Goal: Information Seeking & Learning: Understand process/instructions

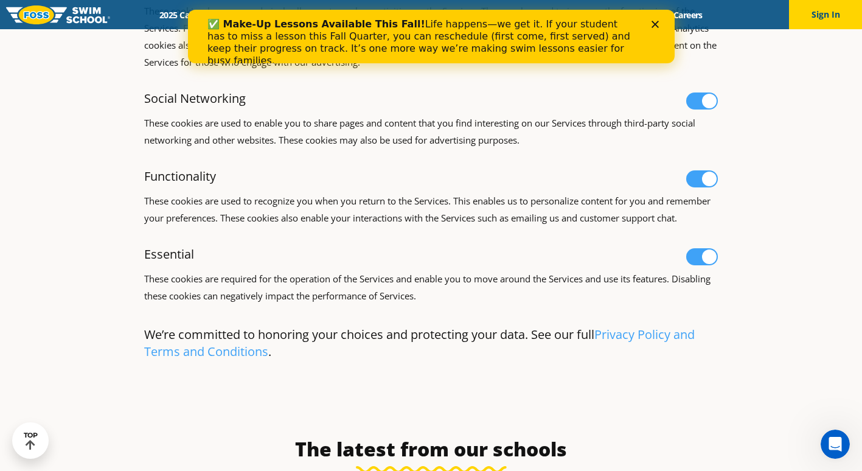
scroll to position [791, 0]
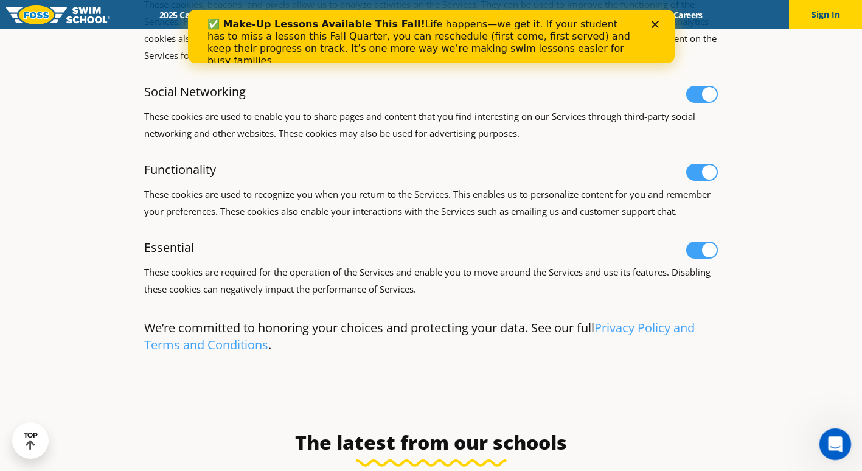
click at [843, 445] on div "Open Intercom Messenger" at bounding box center [833, 442] width 40 height 40
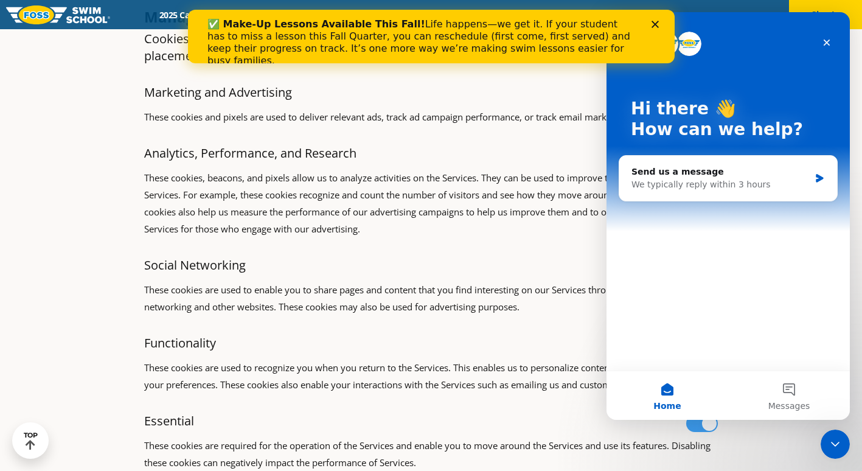
scroll to position [608, 0]
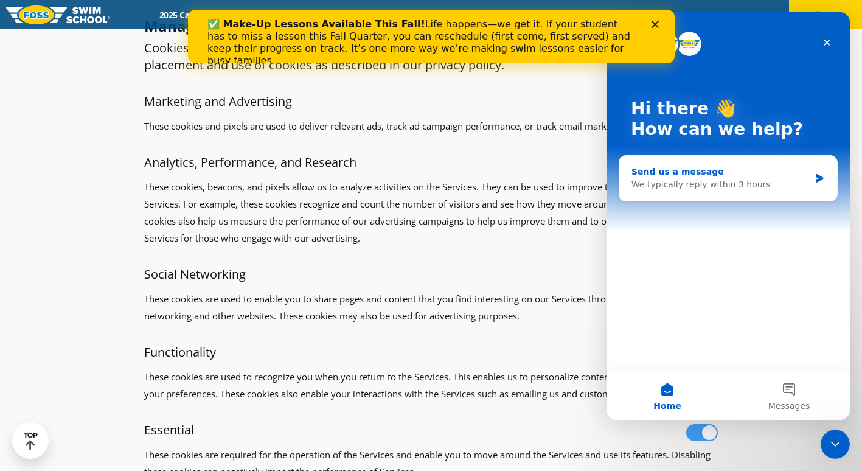
click at [675, 175] on div "Send us a message" at bounding box center [721, 171] width 178 height 13
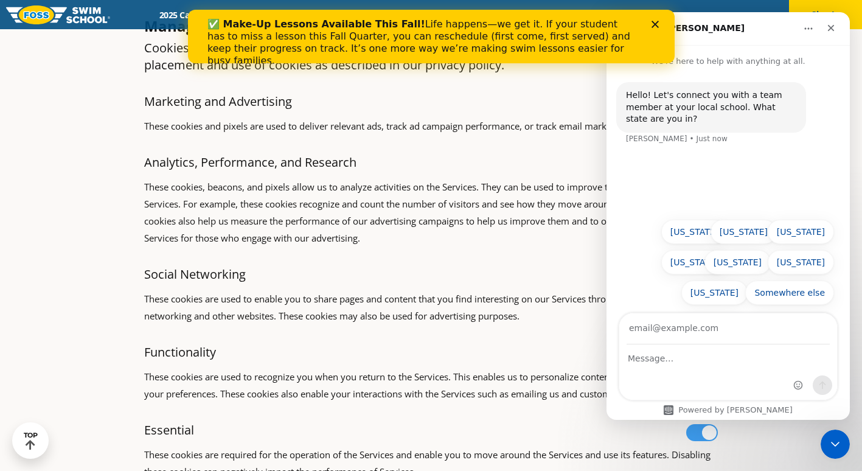
click at [657, 19] on div "✅ Make-Up Lessons Available This Fall! Life happens—we get it. If your student …" at bounding box center [430, 43] width 487 height 56
drag, startPoint x: 648, startPoint y: 20, endPoint x: 656, endPoint y: 19, distance: 7.9
click at [652, 20] on div "✅ Make-Up Lessons Available This Fall! Life happens—we get it. If your student …" at bounding box center [431, 43] width 448 height 56
click at [656, 23] on div "✅ Make-Up Lessons Available This Fall! Life happens—we get it. If your student …" at bounding box center [430, 43] width 487 height 56
click at [655, 25] on icon "Close" at bounding box center [654, 24] width 7 height 7
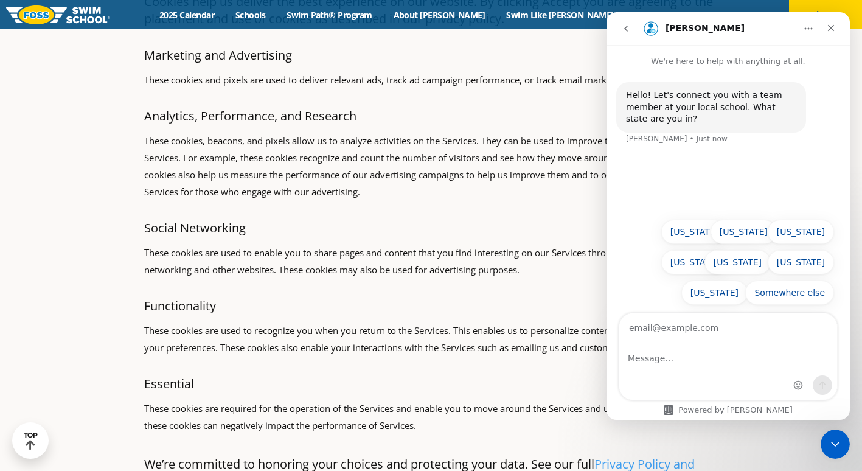
scroll to position [669, 0]
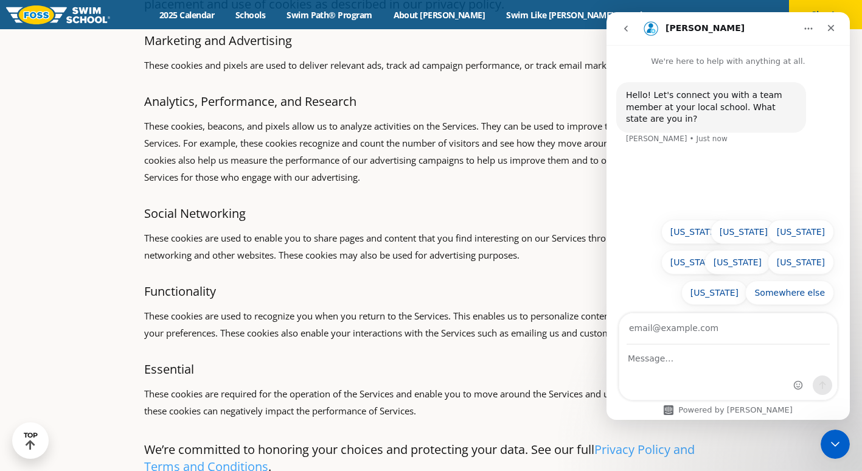
click at [499, 213] on p "Social Networking" at bounding box center [327, 213] width 366 height 12
drag, startPoint x: 742, startPoint y: 411, endPoint x: 732, endPoint y: 411, distance: 9.7
click at [741, 411] on div "Powered by Fin" at bounding box center [728, 410] width 148 height 10
click at [701, 406] on div "Powered by Fin" at bounding box center [728, 410] width 148 height 10
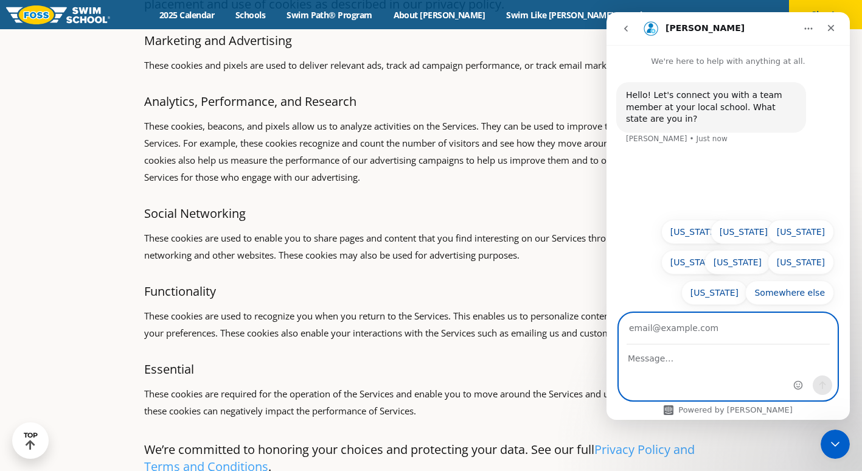
click at [691, 362] on textarea "Message…" at bounding box center [728, 355] width 218 height 21
click at [678, 323] on input "Your email" at bounding box center [728, 328] width 203 height 31
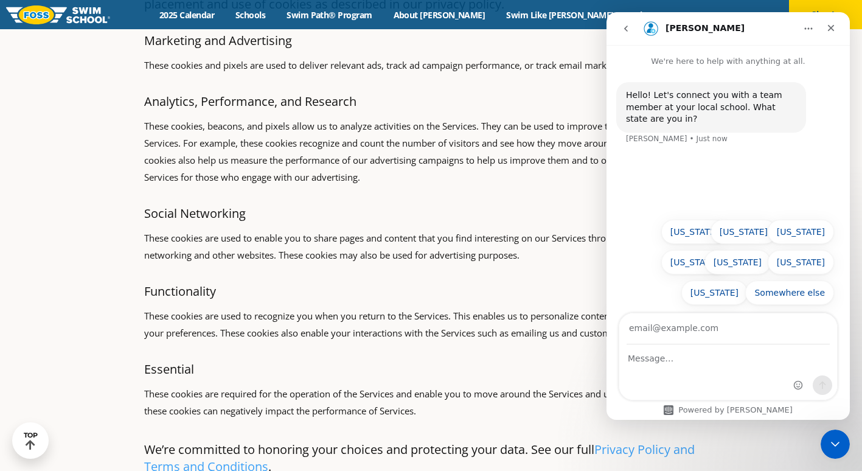
drag, startPoint x: 541, startPoint y: 259, endPoint x: 551, endPoint y: 257, distance: 9.9
click at [541, 259] on p "These cookies are used to enable you to share pages and content that you find i…" at bounding box center [431, 246] width 574 height 34
click at [711, 231] on button "Minnesota" at bounding box center [694, 232] width 66 height 24
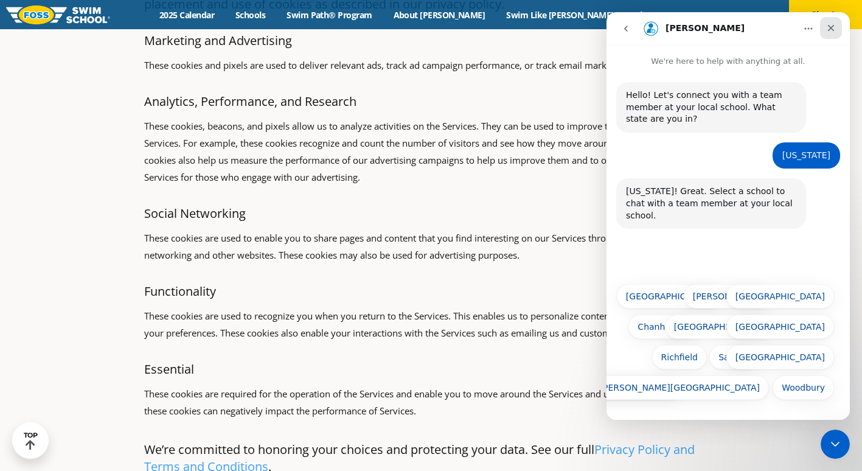
click at [834, 26] on icon "Close" at bounding box center [831, 28] width 10 height 10
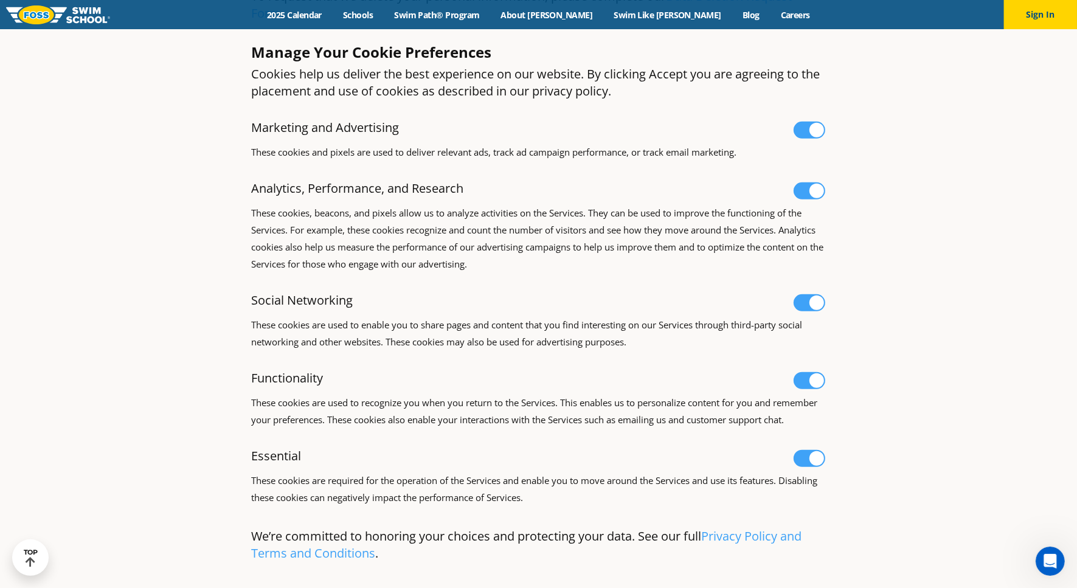
scroll to position [563, 0]
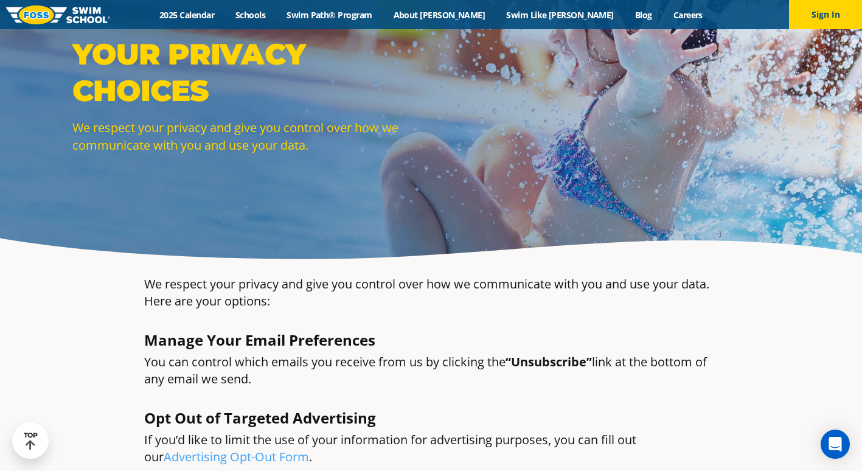
click at [479, 319] on div "We respect your privacy and give you control over how we communicate with you a…" at bounding box center [431, 337] width 586 height 134
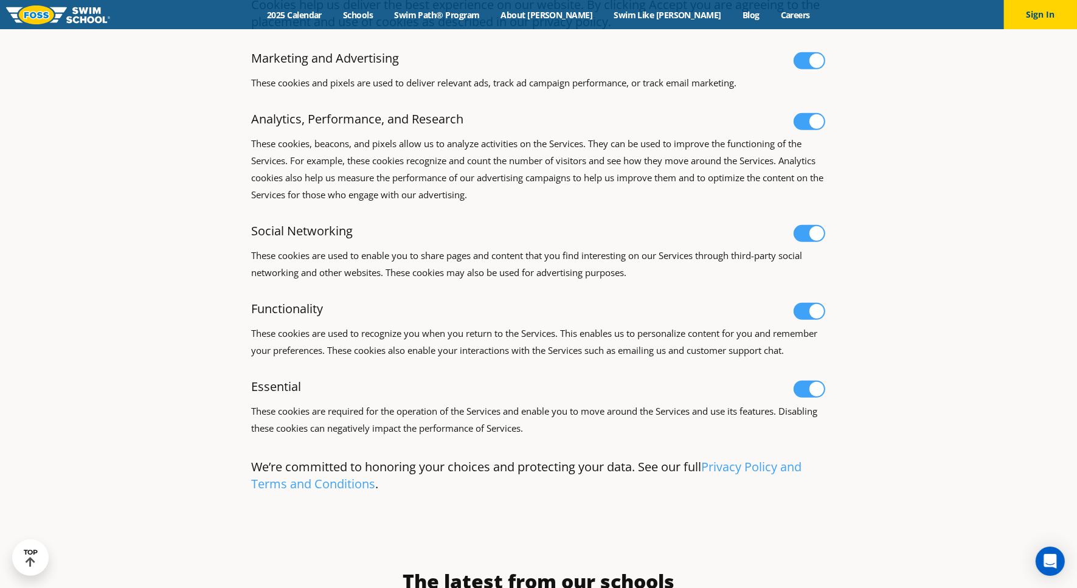
scroll to position [776, 0]
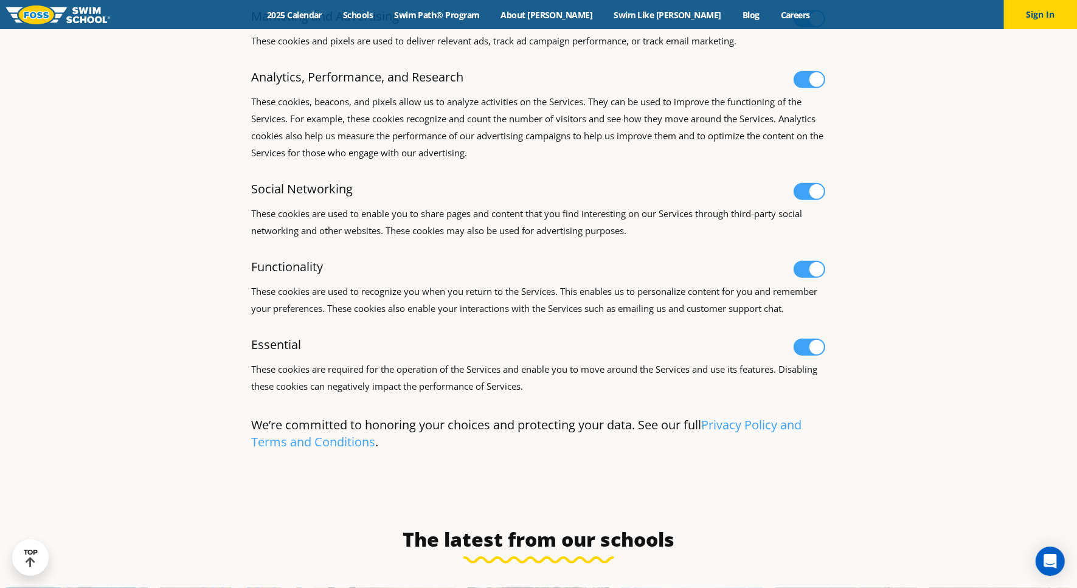
click at [815, 263] on span at bounding box center [810, 269] width 32 height 17
click at [794, 274] on input "checkbox" at bounding box center [794, 274] width 0 height 0
click at [814, 265] on span at bounding box center [810, 269] width 32 height 17
click at [794, 274] on input "checkbox" at bounding box center [794, 274] width 0 height 0
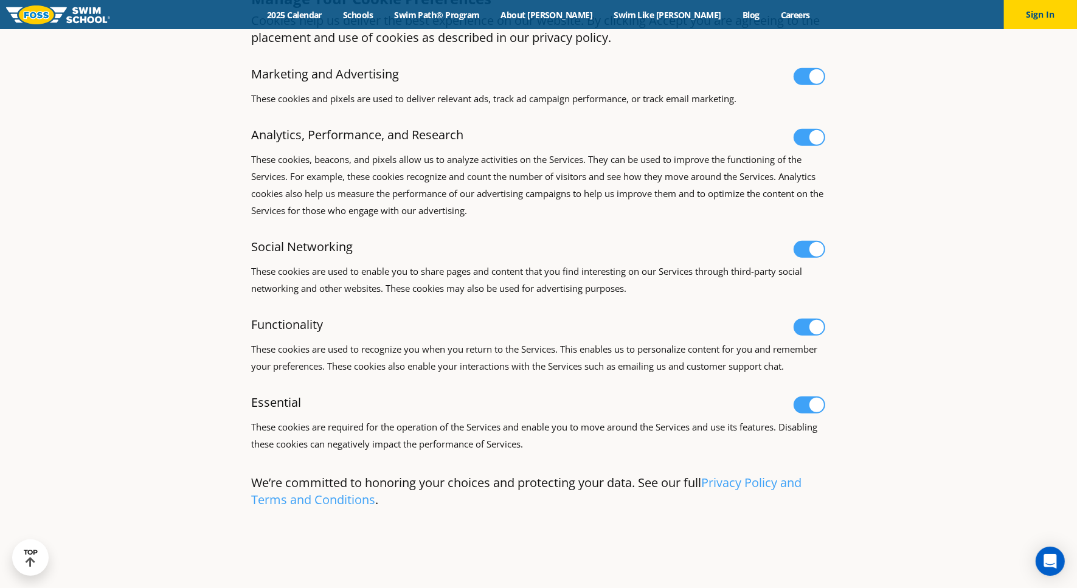
scroll to position [700, 0]
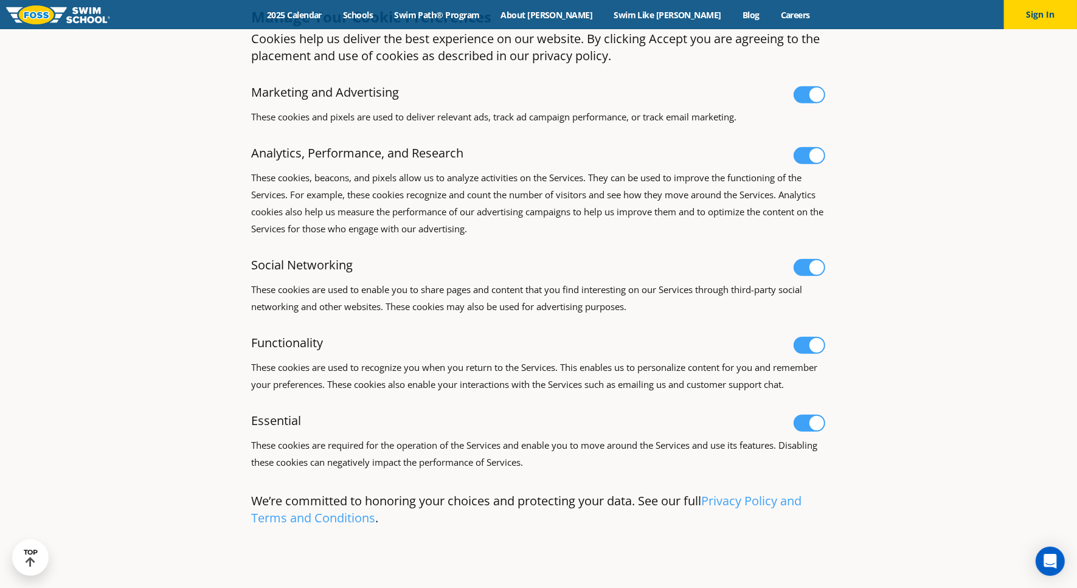
click at [812, 153] on span at bounding box center [810, 155] width 32 height 17
click at [794, 160] on input "checkbox" at bounding box center [794, 160] width 0 height 0
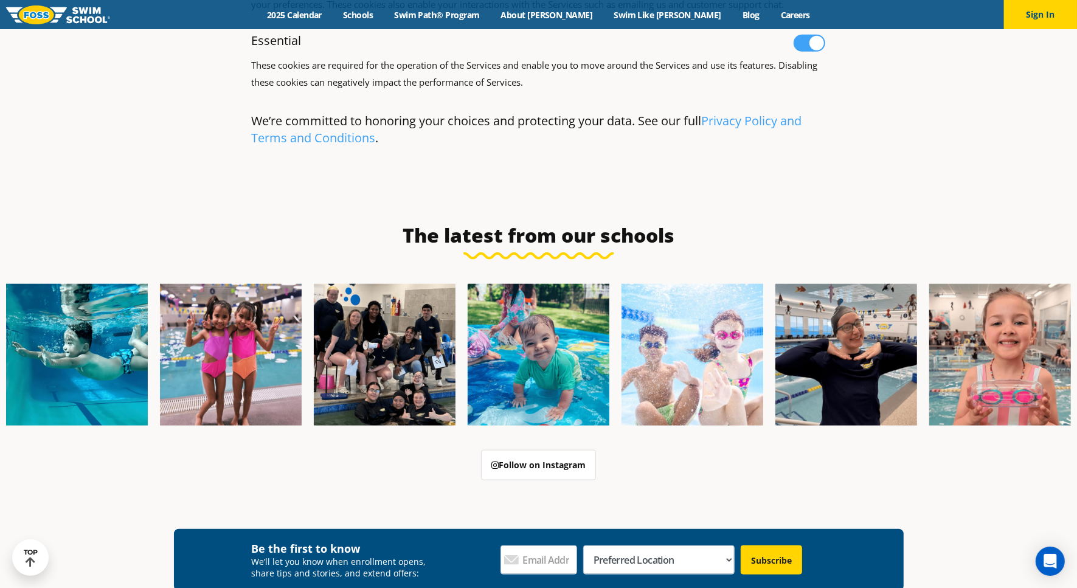
scroll to position [1384, 0]
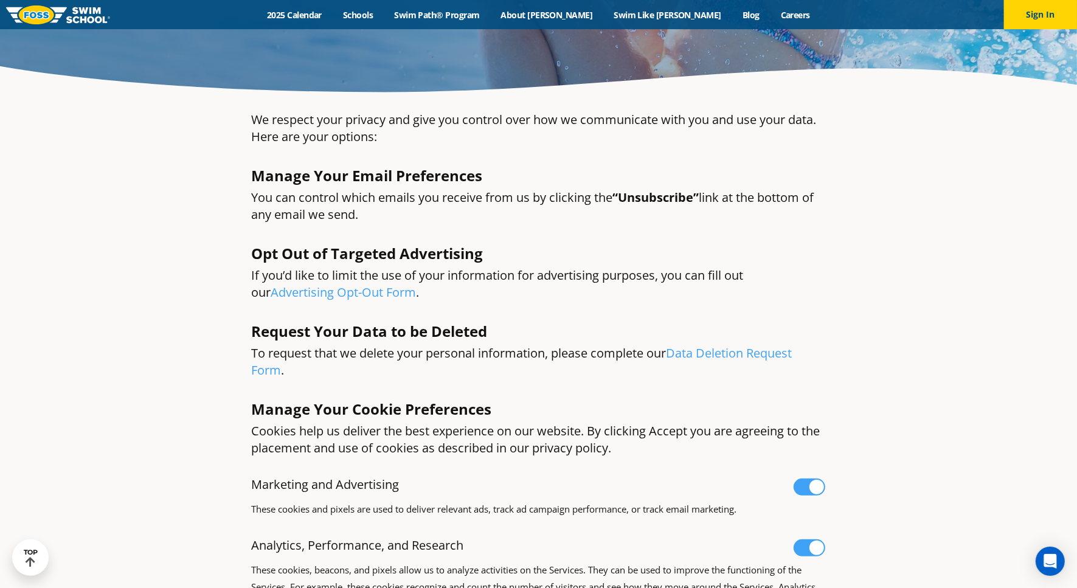
scroll to position [335, 0]
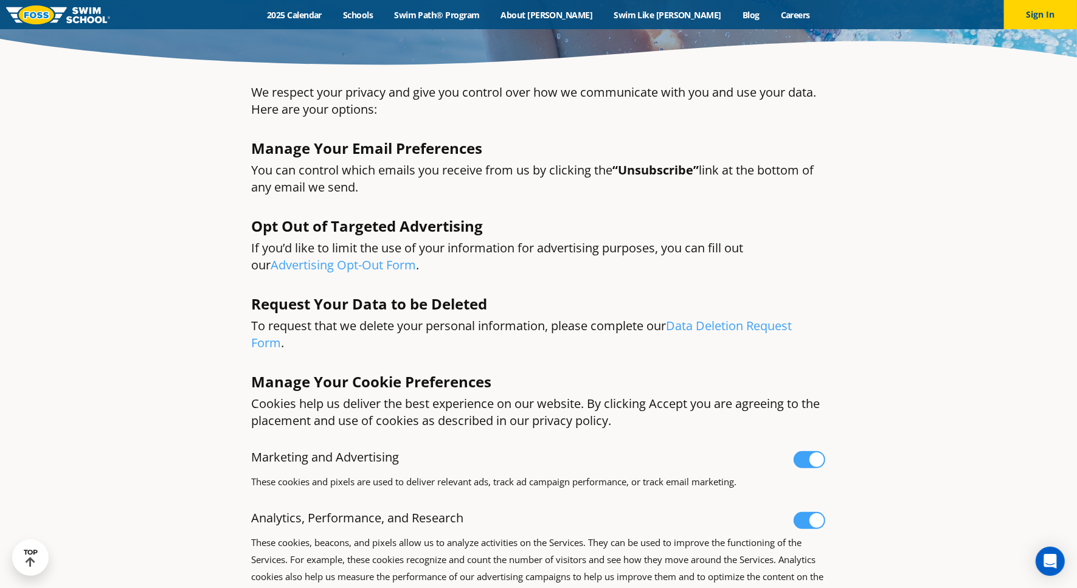
click at [493, 341] on p "To request that we delete your personal information, please complete our Data D…" at bounding box center [539, 335] width 574 height 34
click at [770, 330] on link "Data Deletion Request Form" at bounding box center [522, 334] width 541 height 33
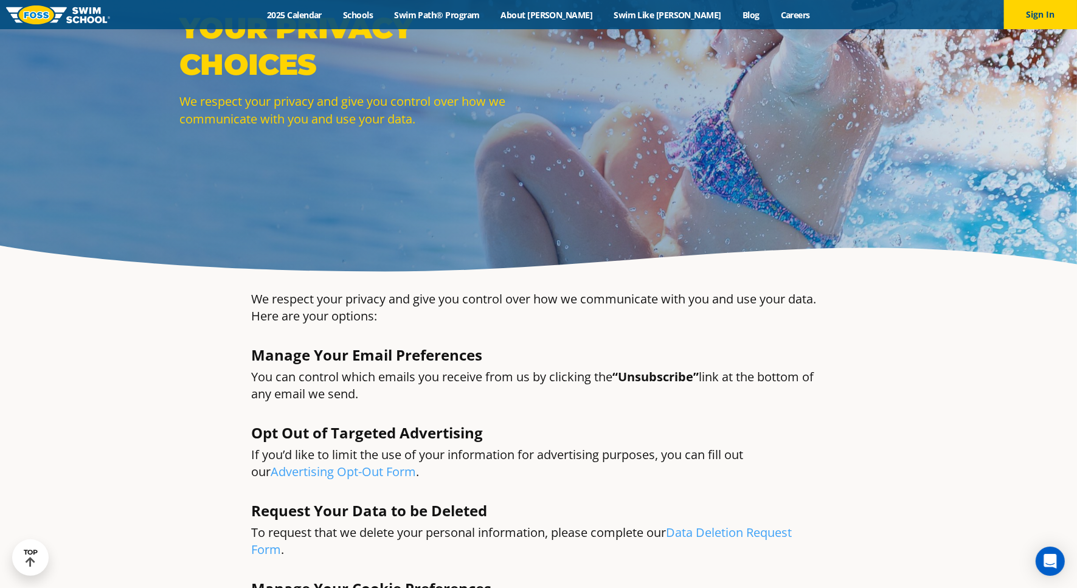
scroll to position [487, 0]
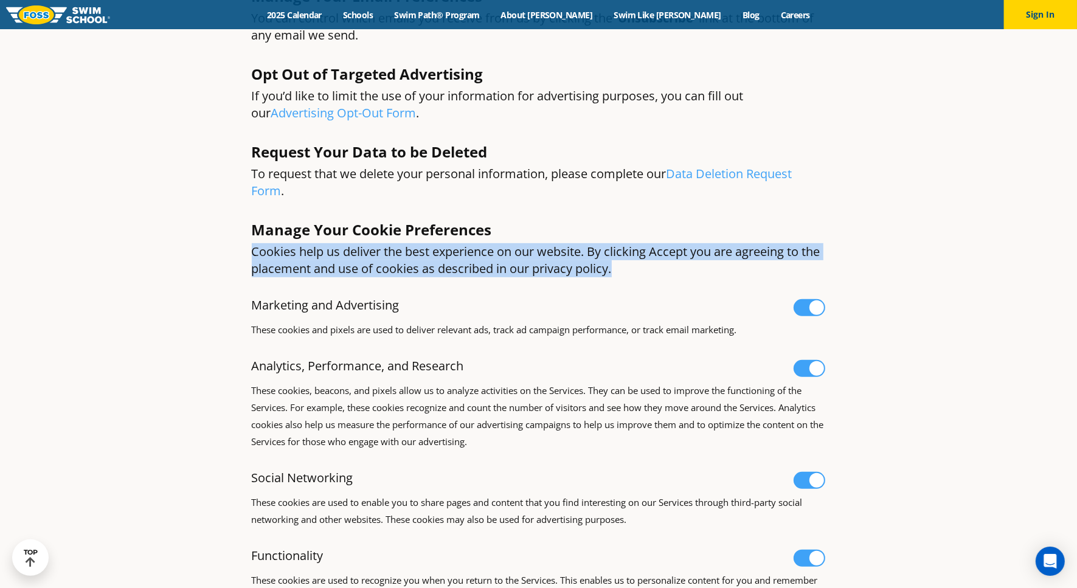
drag, startPoint x: 628, startPoint y: 271, endPoint x: 248, endPoint y: 246, distance: 380.5
click at [247, 252] on div "Manage Your Cookie Preferences Cookies help us deliver the best experience on o…" at bounding box center [539, 254] width 586 height 78
copy p "Cookies help us deliver the best experience on our website. By clicking Accept …"
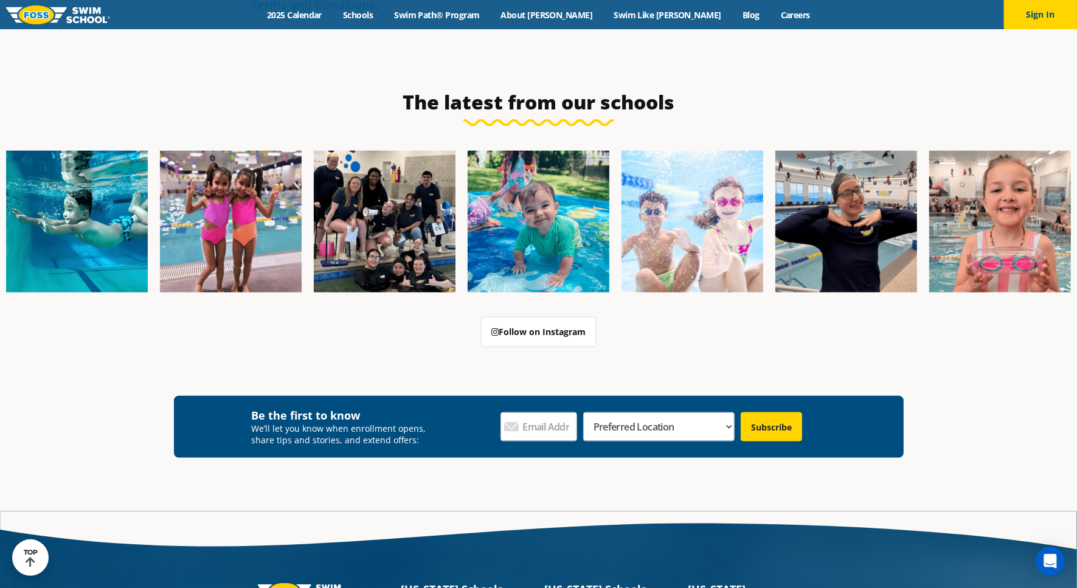
scroll to position [992, 0]
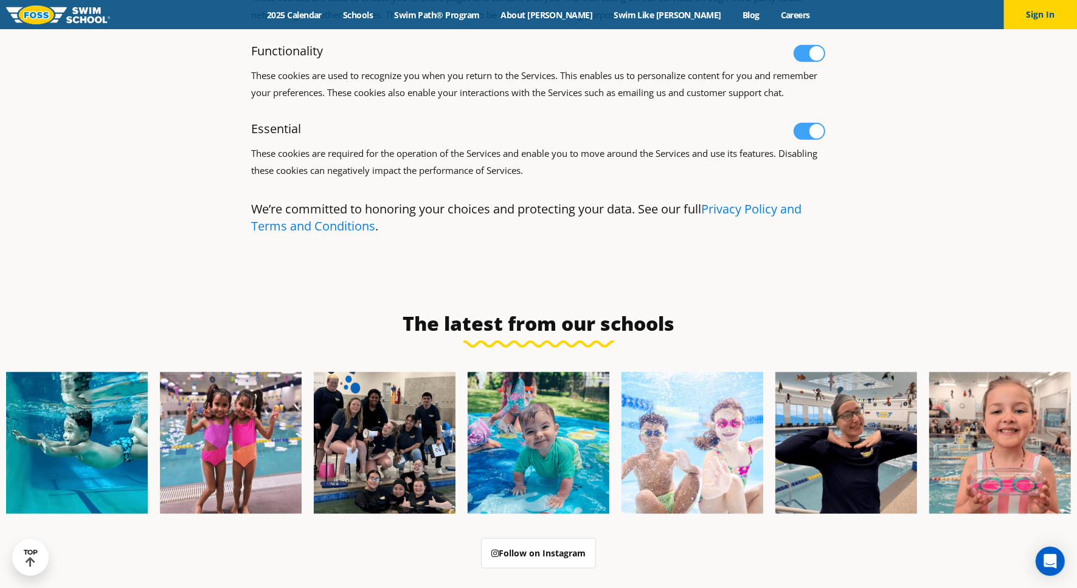
click at [732, 226] on link "Privacy Policy and Terms and Conditions" at bounding box center [527, 217] width 551 height 33
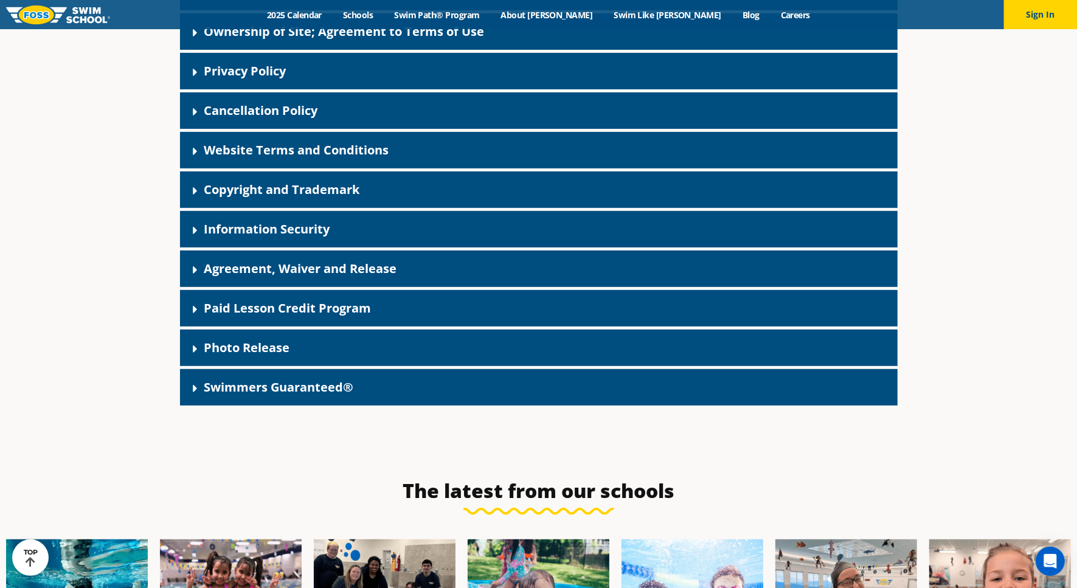
scroll to position [380, 0]
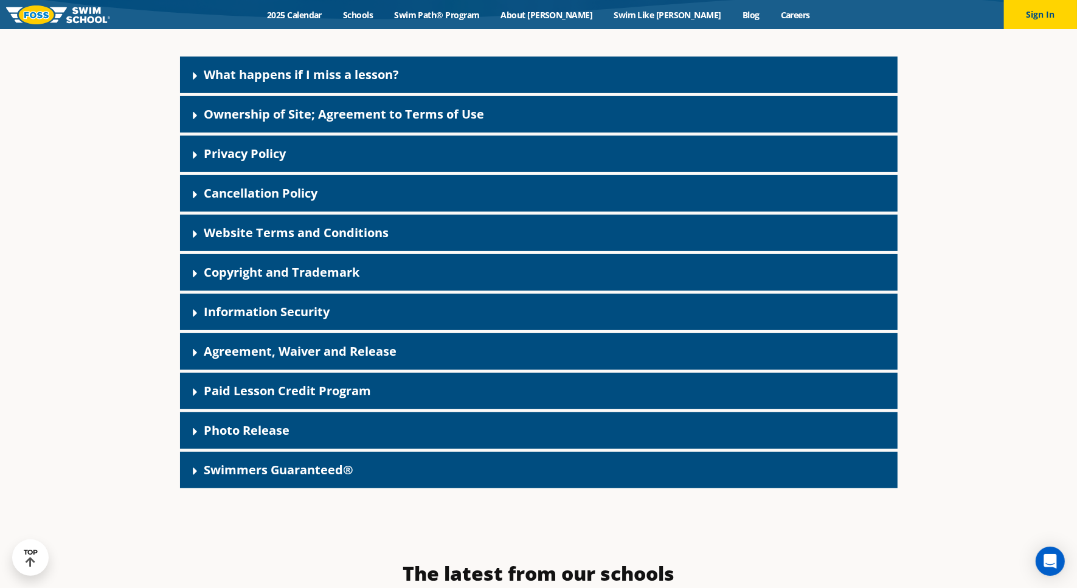
click at [256, 150] on link "Privacy Policy" at bounding box center [245, 153] width 82 height 16
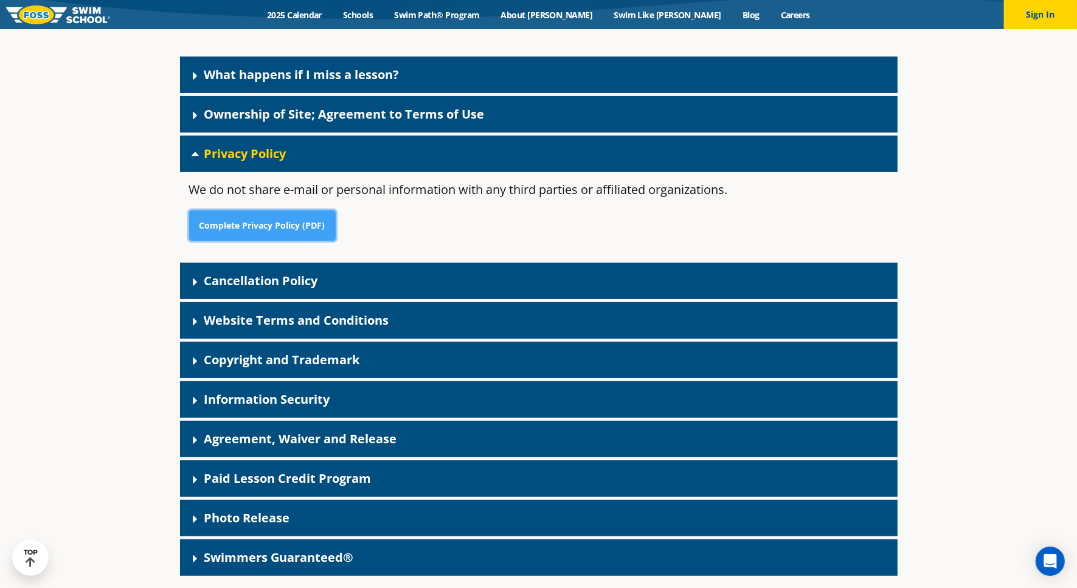
click at [280, 212] on link "Complete Privacy Policy (PDF)" at bounding box center [262, 226] width 147 height 30
